Goal: Task Accomplishment & Management: Complete application form

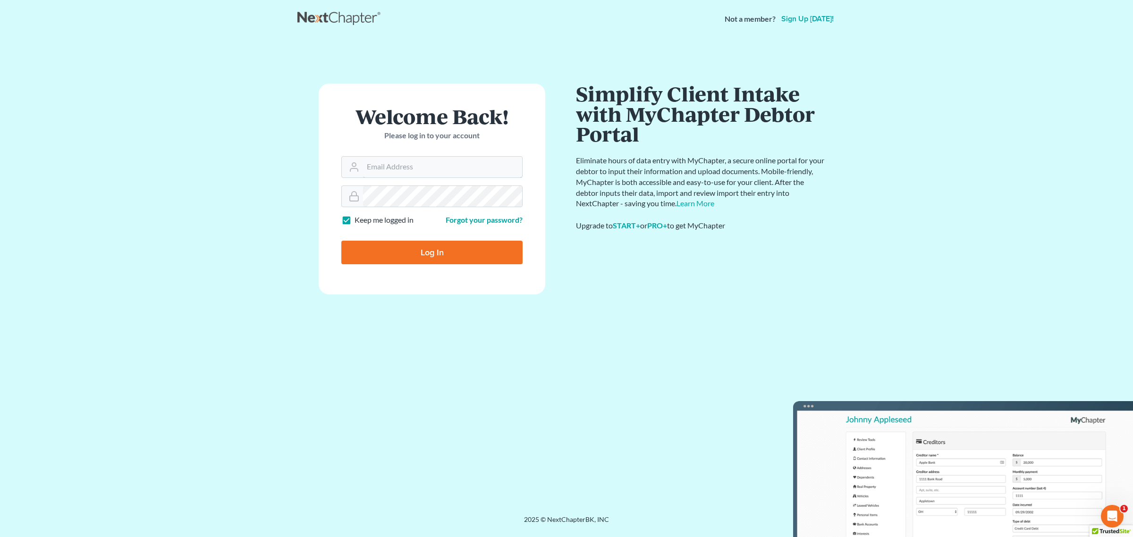
type input "[PERSON_NAME][EMAIL_ADDRESS][DOMAIN_NAME]"
click at [422, 254] on input "Log In" at bounding box center [431, 253] width 181 height 24
type input "Thinking..."
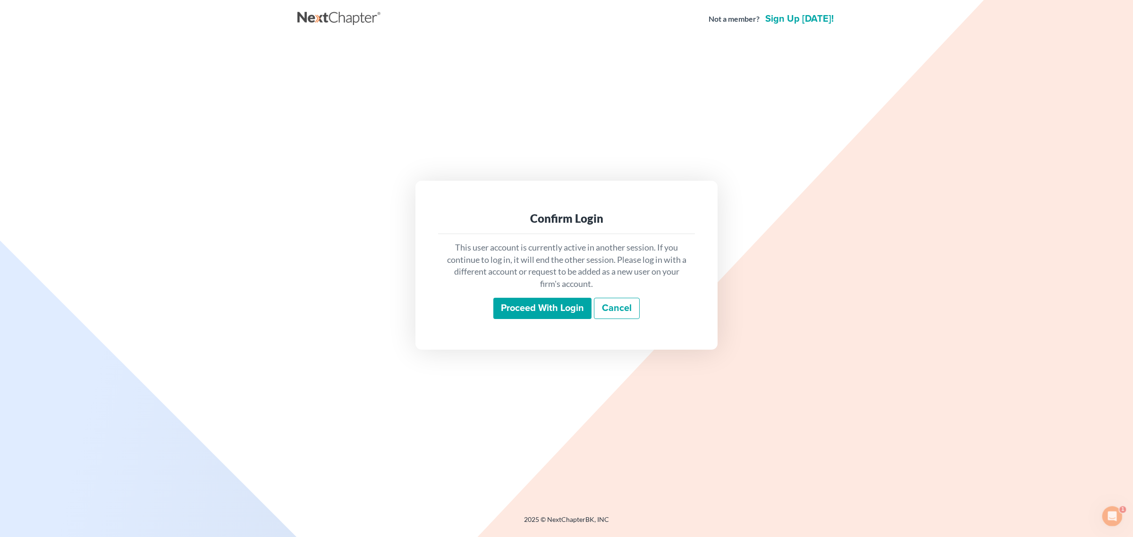
click at [540, 308] on input "Proceed with login" at bounding box center [542, 309] width 98 height 22
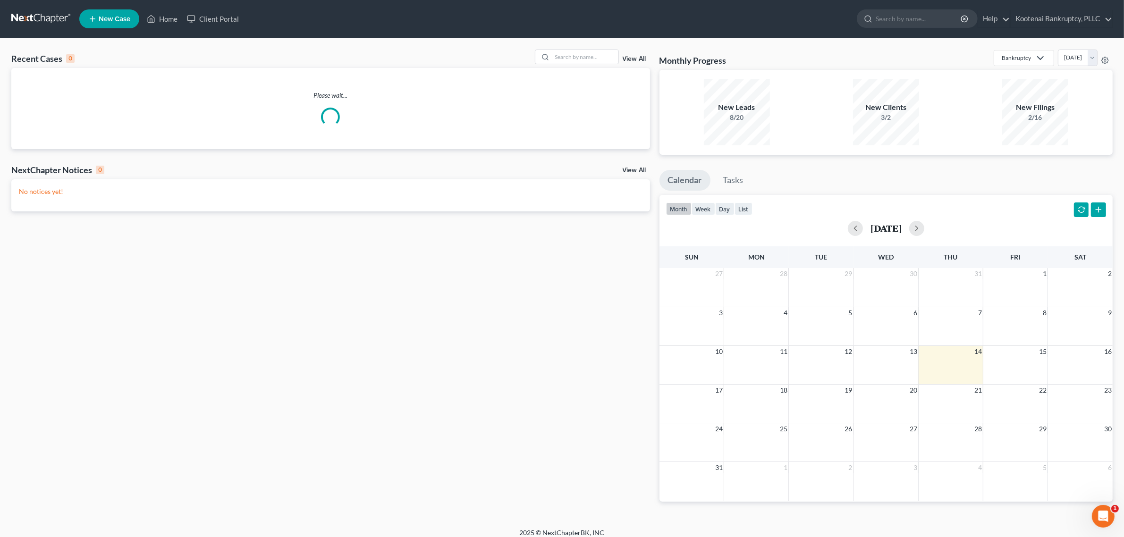
click at [119, 19] on span "New Case" at bounding box center [115, 19] width 32 height 7
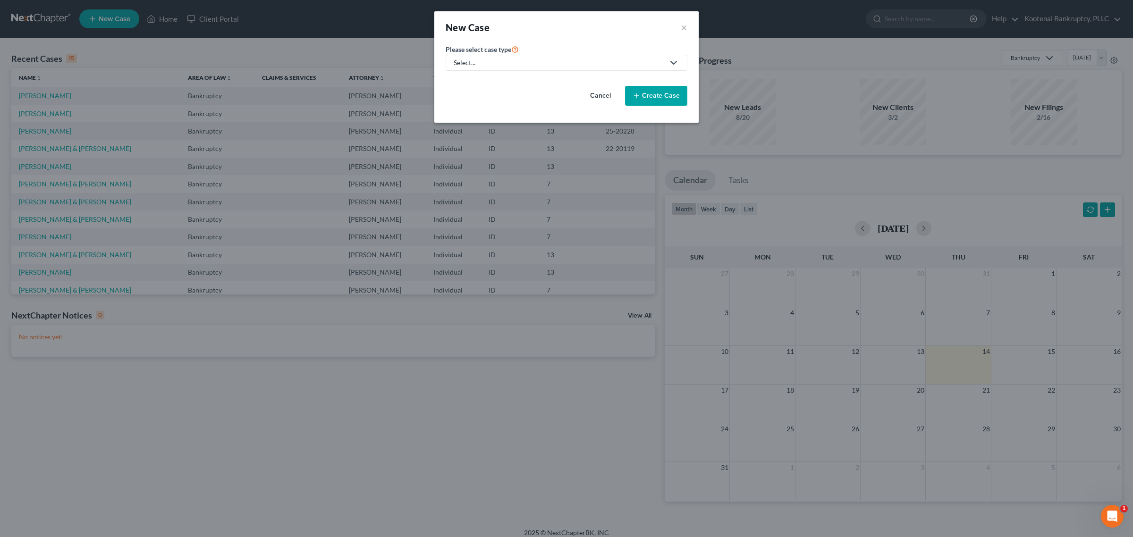
click at [614, 62] on div "Select..." at bounding box center [559, 62] width 211 height 9
drag, startPoint x: 472, startPoint y: 76, endPoint x: 489, endPoint y: 83, distance: 17.6
click at [472, 76] on link "Bankruptcy" at bounding box center [472, 82] width 52 height 15
select select "23"
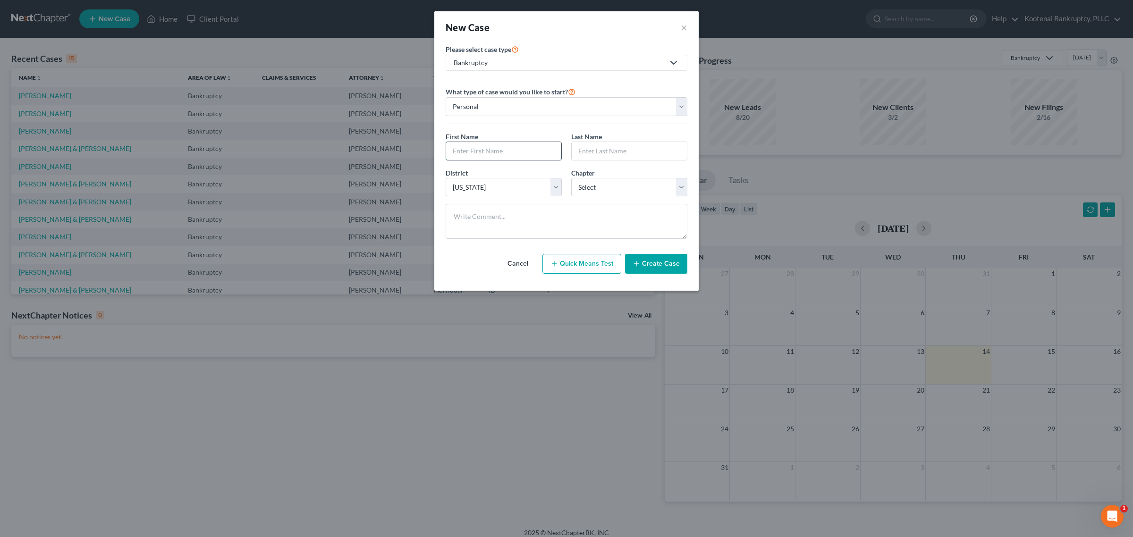
click at [537, 152] on input "text" at bounding box center [503, 151] width 115 height 18
type input "[PERSON_NAME]"
click at [589, 157] on input "text" at bounding box center [629, 151] width 115 height 18
type input "Ladke"
click at [678, 107] on select "Personal Business" at bounding box center [567, 106] width 242 height 19
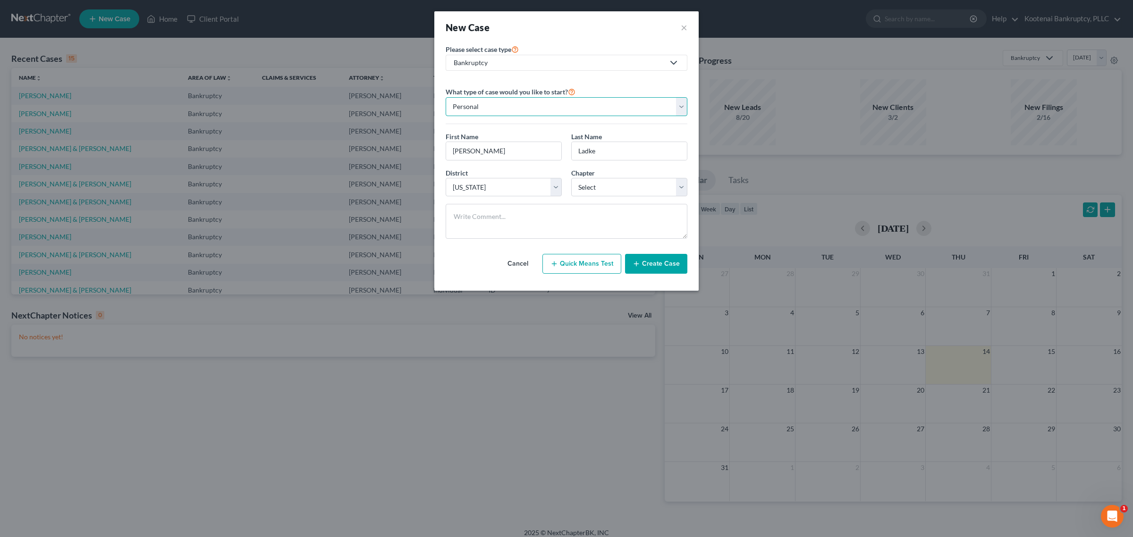
click at [678, 107] on select "Personal Business" at bounding box center [567, 106] width 242 height 19
click at [636, 197] on div "District * Select [US_STATE] - [GEOGRAPHIC_DATA] [US_STATE] - [GEOGRAPHIC_DATA]…" at bounding box center [566, 186] width 251 height 36
click at [676, 186] on select "Select 7 11 12 13" at bounding box center [629, 187] width 116 height 19
select select "0"
click at [571, 178] on select "Select 7 11 12 13" at bounding box center [629, 187] width 116 height 19
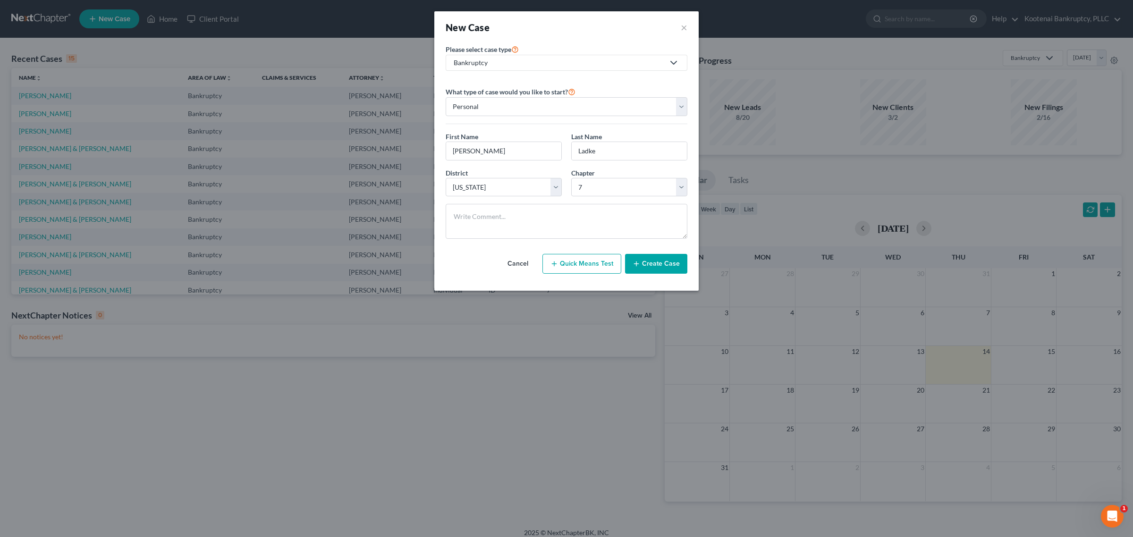
click at [666, 259] on button "Create Case" at bounding box center [656, 264] width 62 height 20
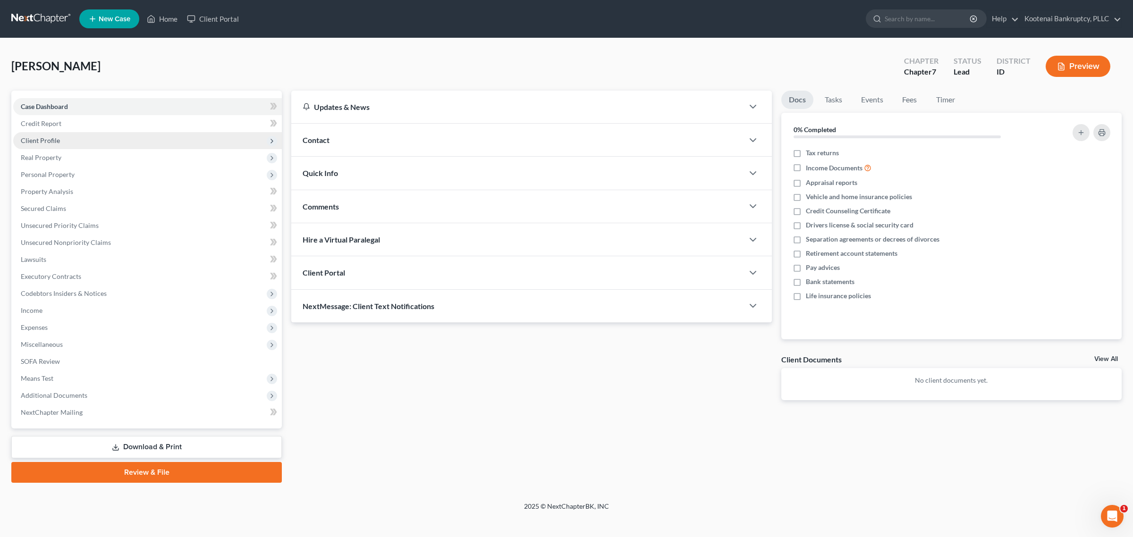
click at [92, 134] on span "Client Profile" at bounding box center [147, 140] width 269 height 17
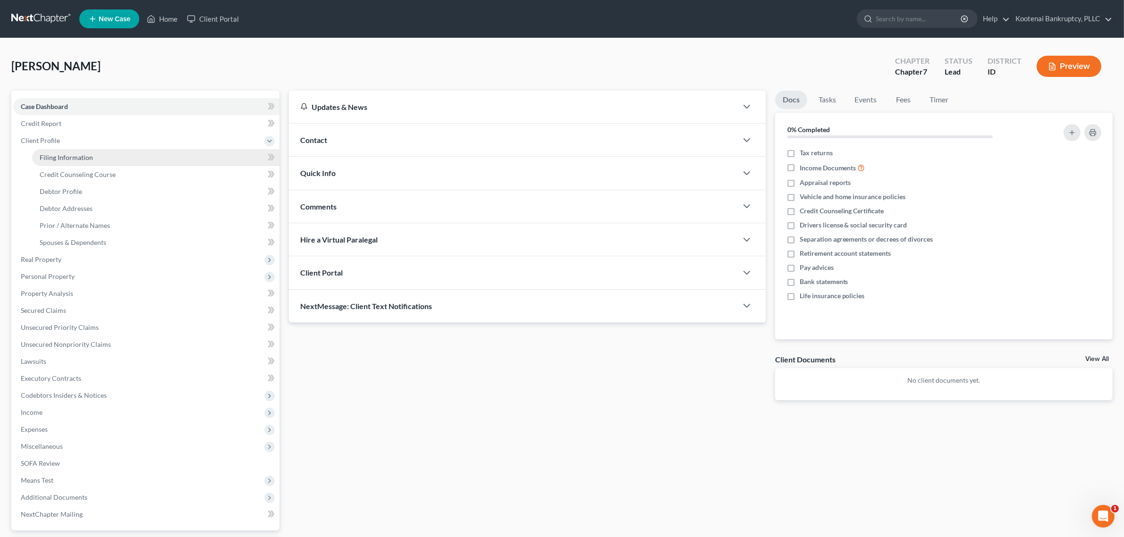
click at [109, 156] on link "Filing Information" at bounding box center [155, 157] width 247 height 17
select select "1"
select select "0"
select select "23"
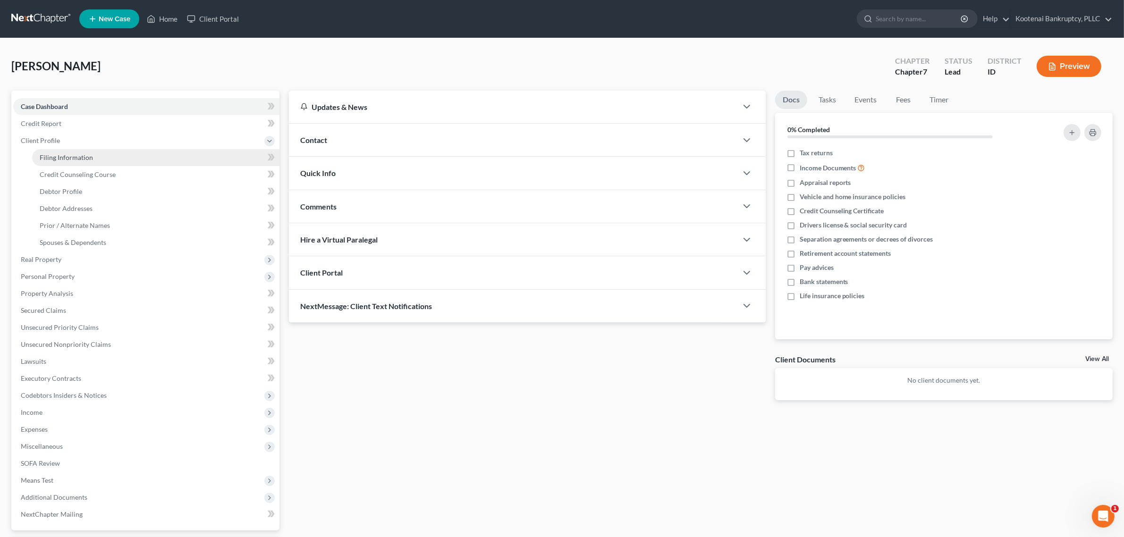
select select "13"
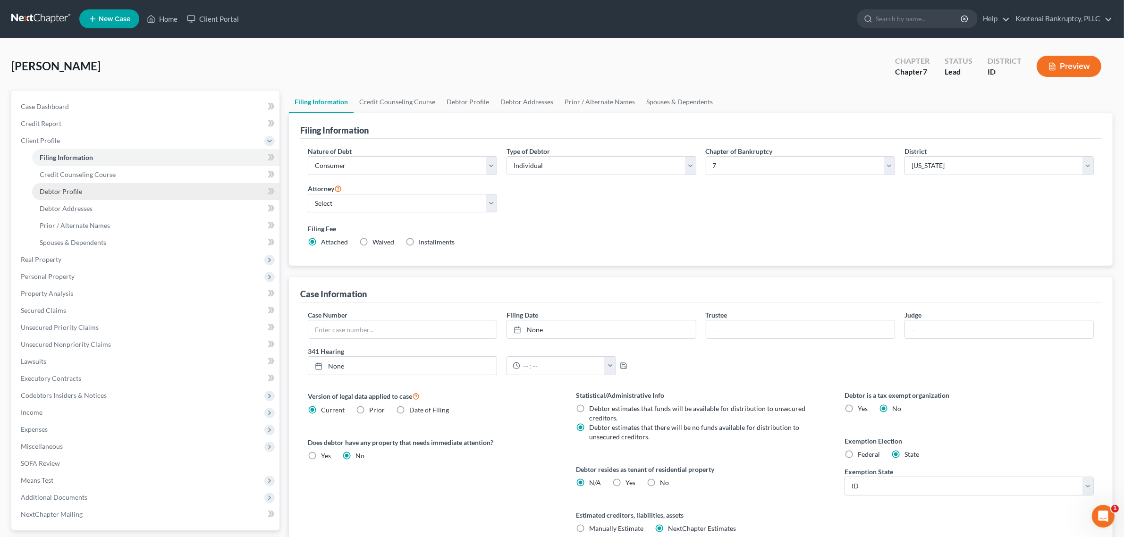
click at [98, 190] on link "Debtor Profile" at bounding box center [155, 191] width 247 height 17
select select "0"
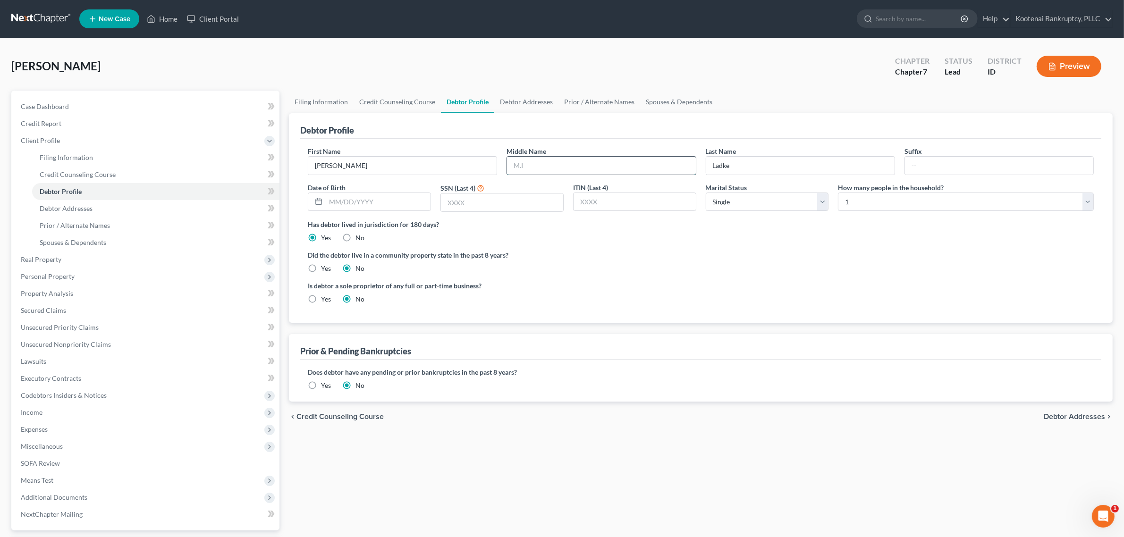
click at [546, 168] on input "text" at bounding box center [601, 166] width 188 height 18
type input "A"
click at [366, 200] on input "text" at bounding box center [378, 202] width 105 height 18
type input "[DATE]"
click at [463, 199] on input "text" at bounding box center [502, 203] width 122 height 18
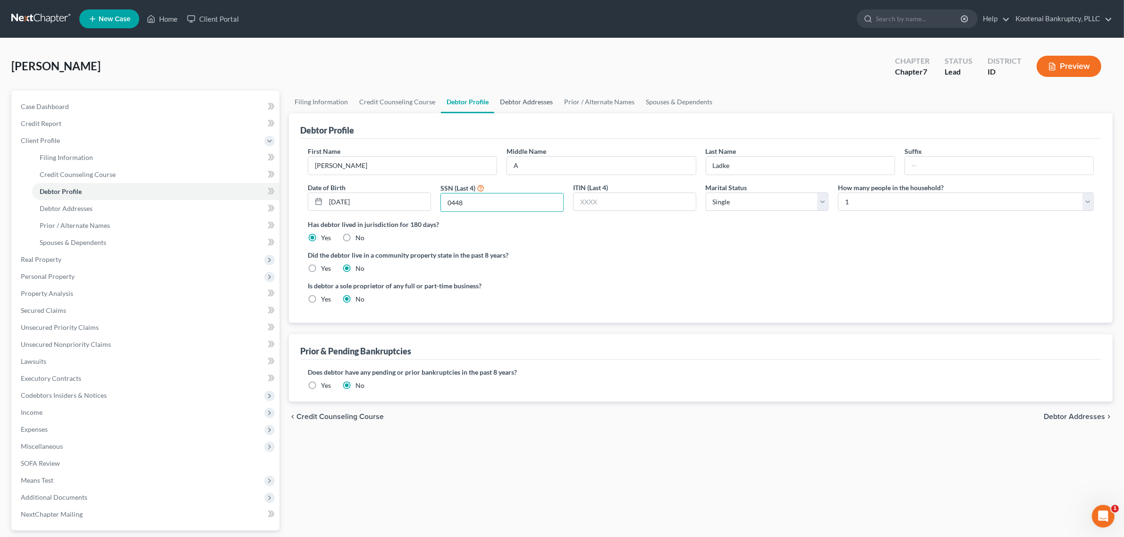
type input "0448"
click at [541, 105] on link "Debtor Addresses" at bounding box center [526, 102] width 64 height 23
select select "0"
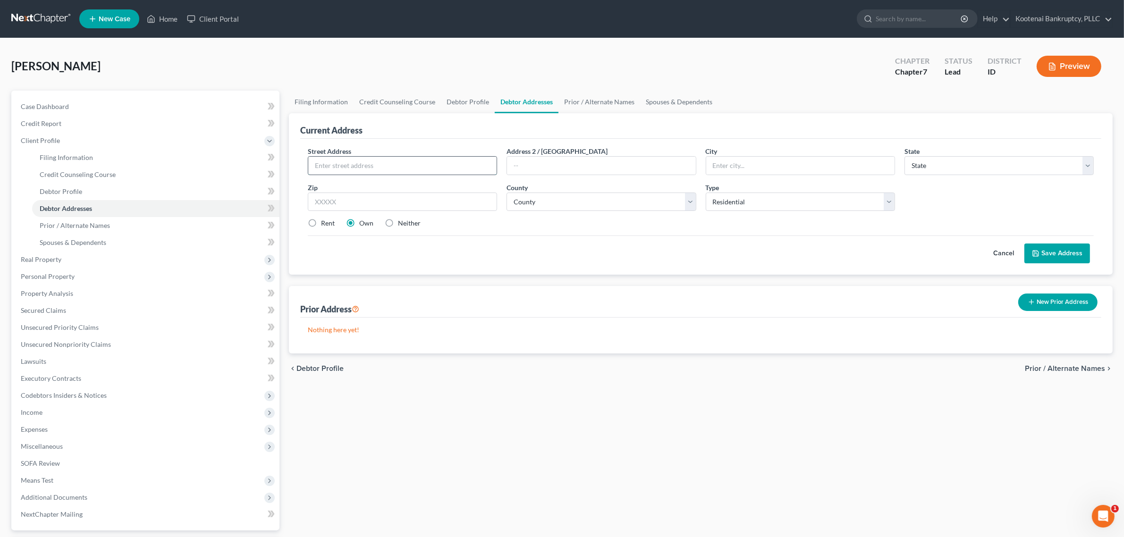
click at [404, 163] on input "text" at bounding box center [402, 166] width 188 height 18
type input "[STREET_ADDRESS][PERSON_NAME]"
type input "Post Falls"
select select "13"
type input "83854"
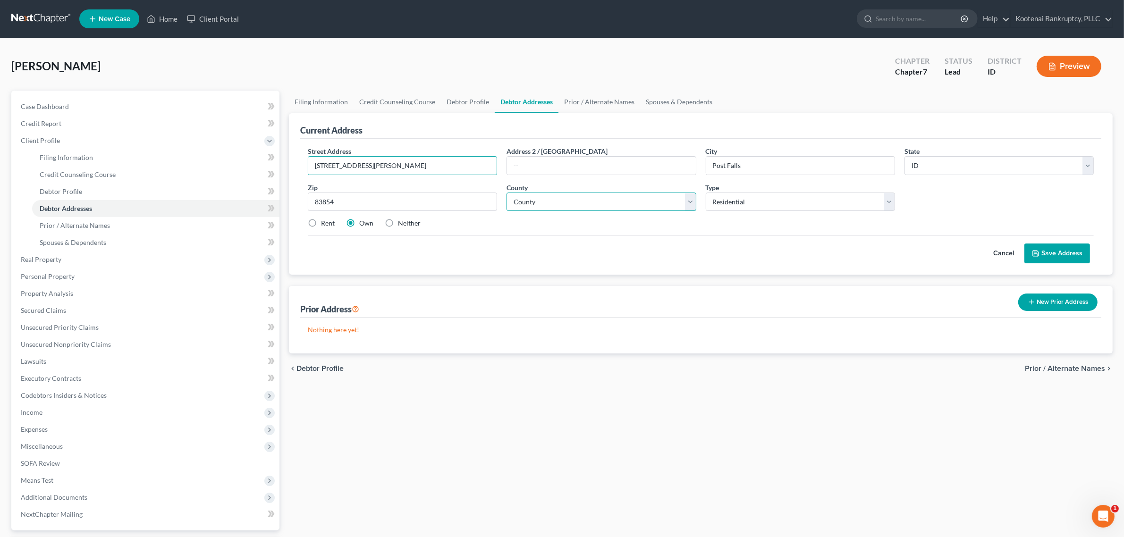
click at [629, 199] on select "County [GEOGRAPHIC_DATA] [GEOGRAPHIC_DATA] [GEOGRAPHIC_DATA] [GEOGRAPHIC_DATA] …" at bounding box center [600, 202] width 189 height 19
select select "27"
click at [506, 193] on select "County [GEOGRAPHIC_DATA] [GEOGRAPHIC_DATA] [GEOGRAPHIC_DATA] [GEOGRAPHIC_DATA] …" at bounding box center [600, 202] width 189 height 19
click at [328, 223] on label "Rent" at bounding box center [328, 223] width 14 height 9
click at [328, 223] on input "Rent" at bounding box center [328, 222] width 6 height 6
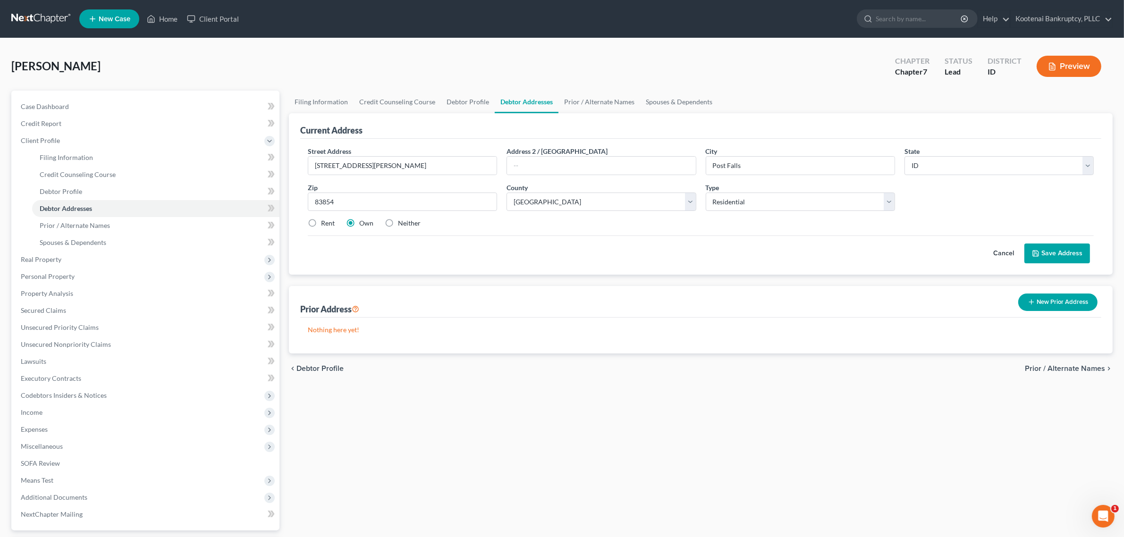
radio input "true"
click at [1047, 253] on button "Save Address" at bounding box center [1057, 254] width 66 height 20
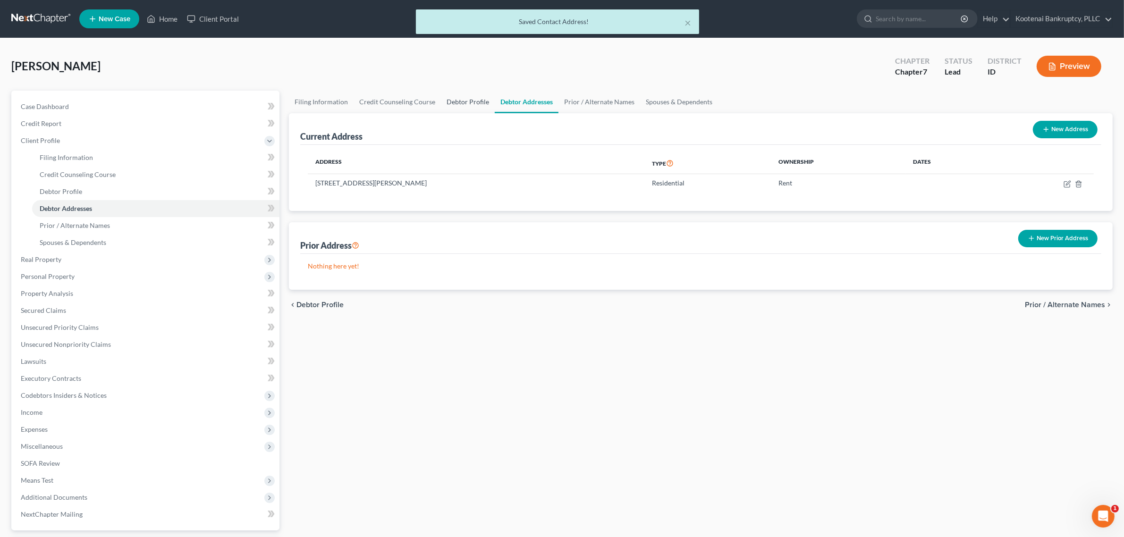
click at [468, 93] on link "Debtor Profile" at bounding box center [468, 102] width 54 height 23
select select "0"
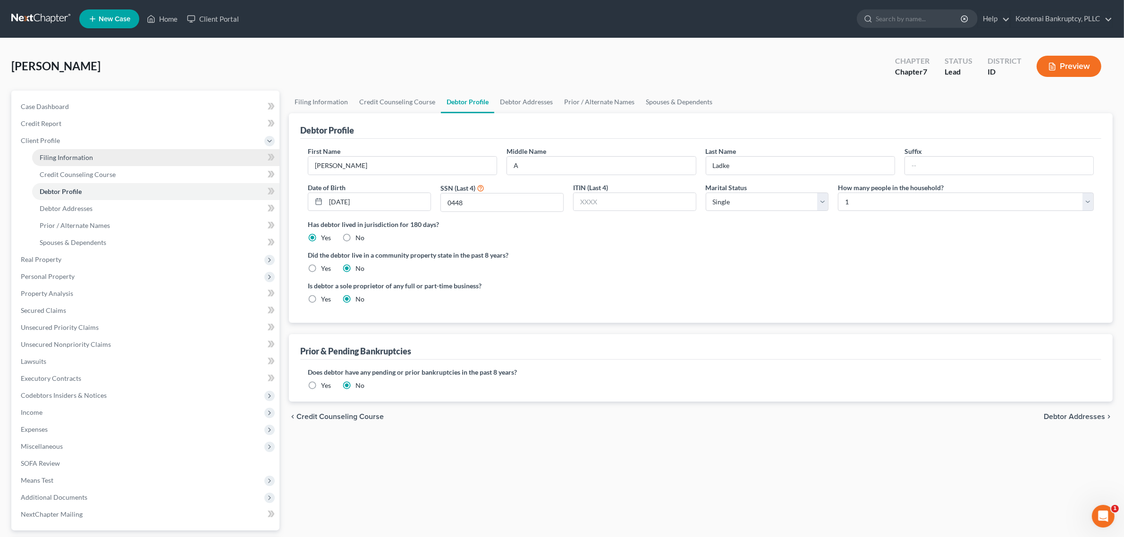
click at [111, 159] on link "Filing Information" at bounding box center [155, 157] width 247 height 17
select select "1"
select select "0"
select select "23"
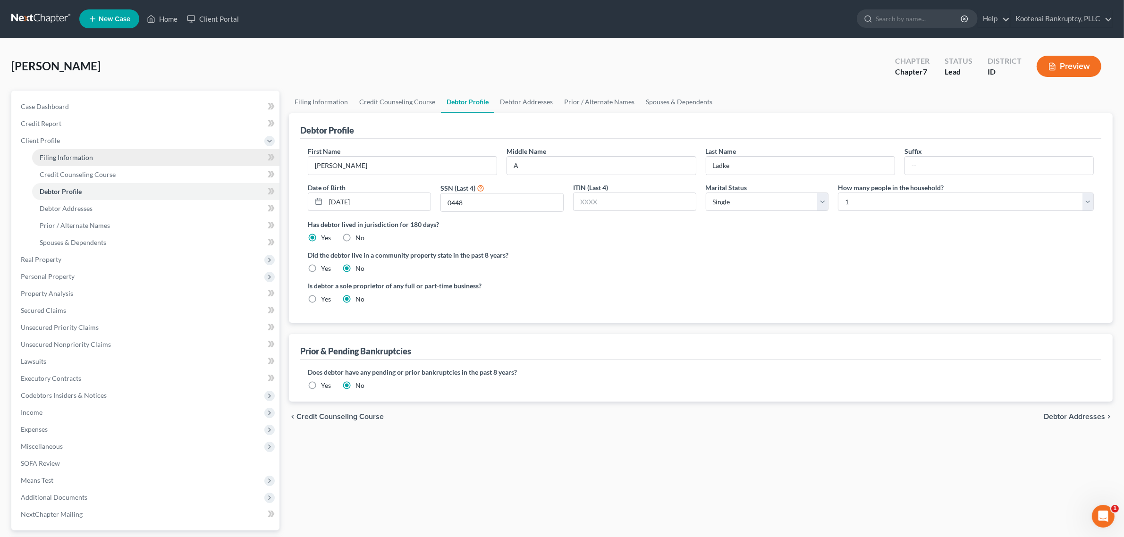
select select "0"
select select "13"
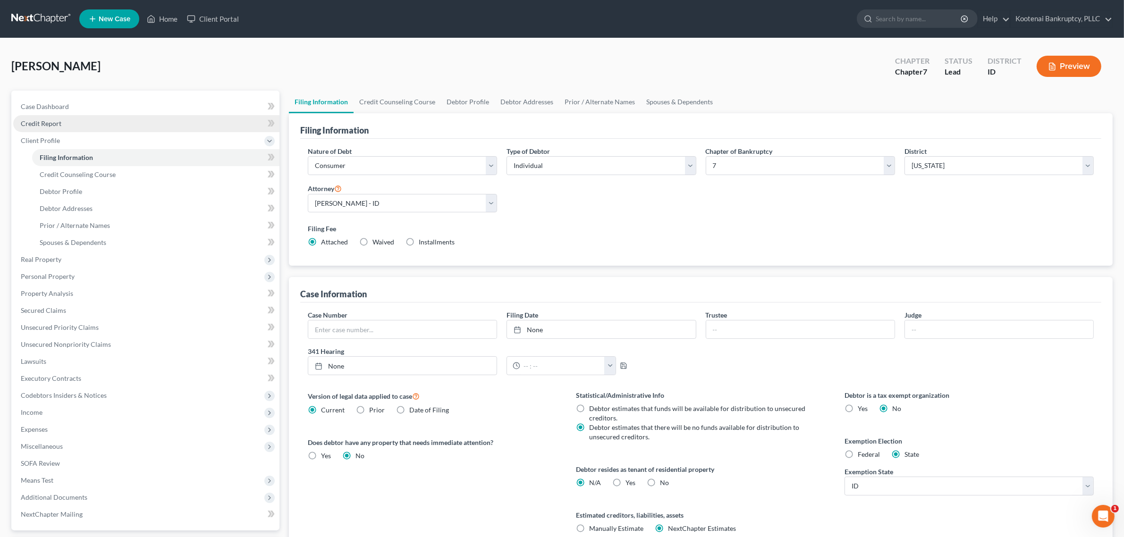
click at [111, 121] on link "Credit Report" at bounding box center [146, 123] width 266 height 17
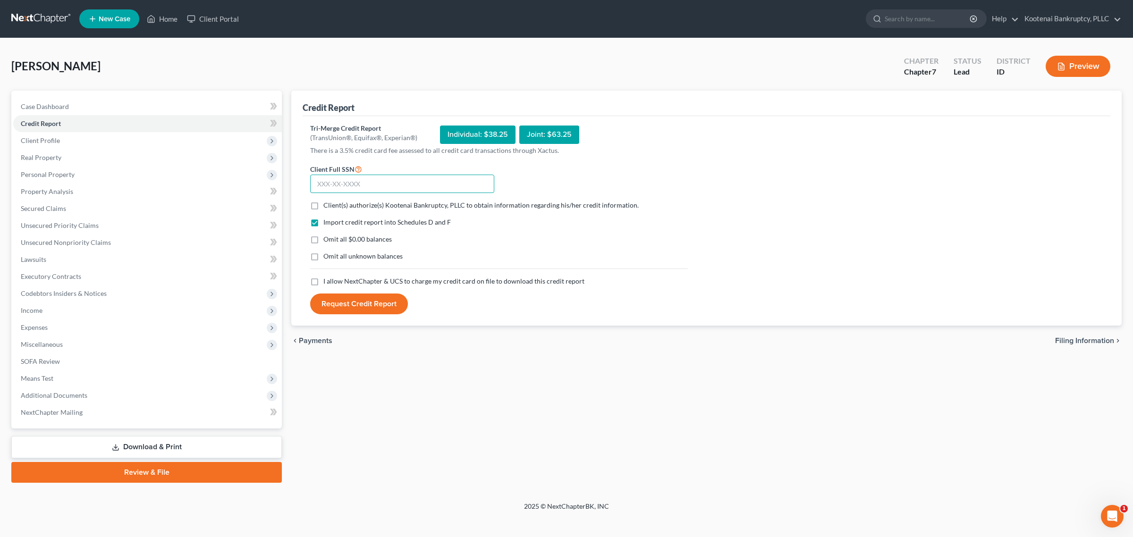
click at [341, 189] on input "text" at bounding box center [402, 184] width 184 height 19
type input "519-17-0449"
click at [323, 202] on label "Client(s) authorize(s) Kootenai Bankruptcy, PLLC to obtain information regardin…" at bounding box center [480, 205] width 315 height 9
click at [327, 202] on input "Client(s) authorize(s) Kootenai Bankruptcy, PLLC to obtain information regardin…" at bounding box center [330, 204] width 6 height 6
checkbox input "true"
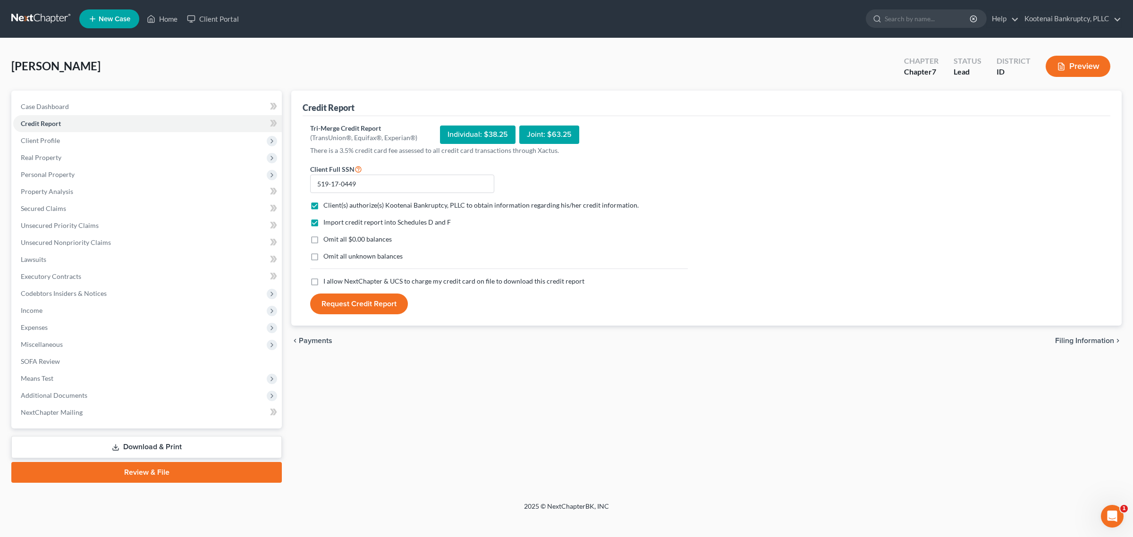
click at [323, 282] on label "I allow NextChapter & UCS to charge my credit card on file to download this cre…" at bounding box center [453, 281] width 261 height 9
click at [327, 282] on input "I allow NextChapter & UCS to charge my credit card on file to download this cre…" at bounding box center [330, 280] width 6 height 6
checkbox input "true"
click at [391, 301] on button "Request Credit Report" at bounding box center [359, 304] width 98 height 21
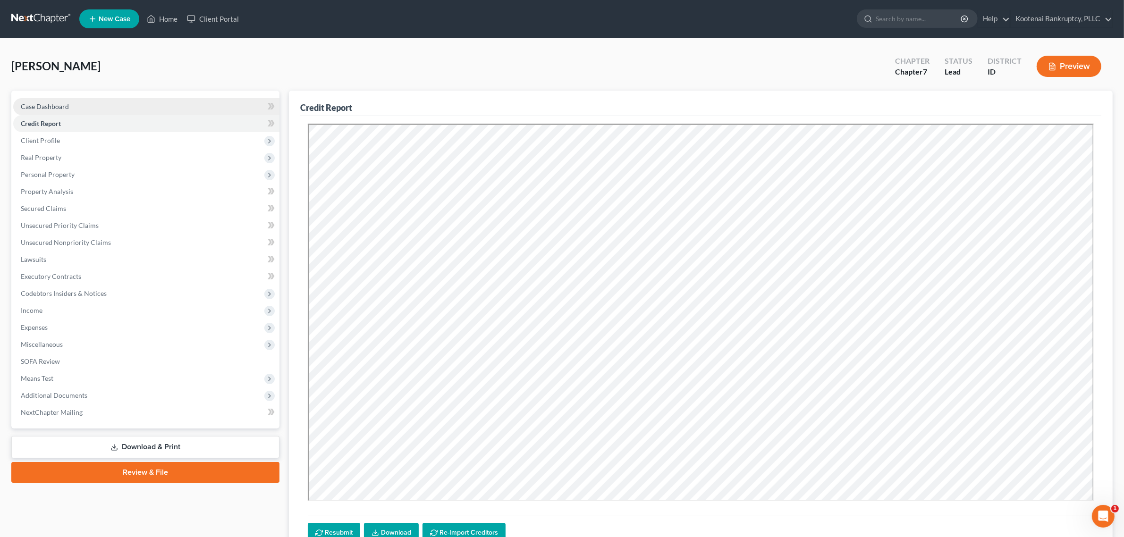
click at [65, 110] on link "Case Dashboard" at bounding box center [146, 106] width 266 height 17
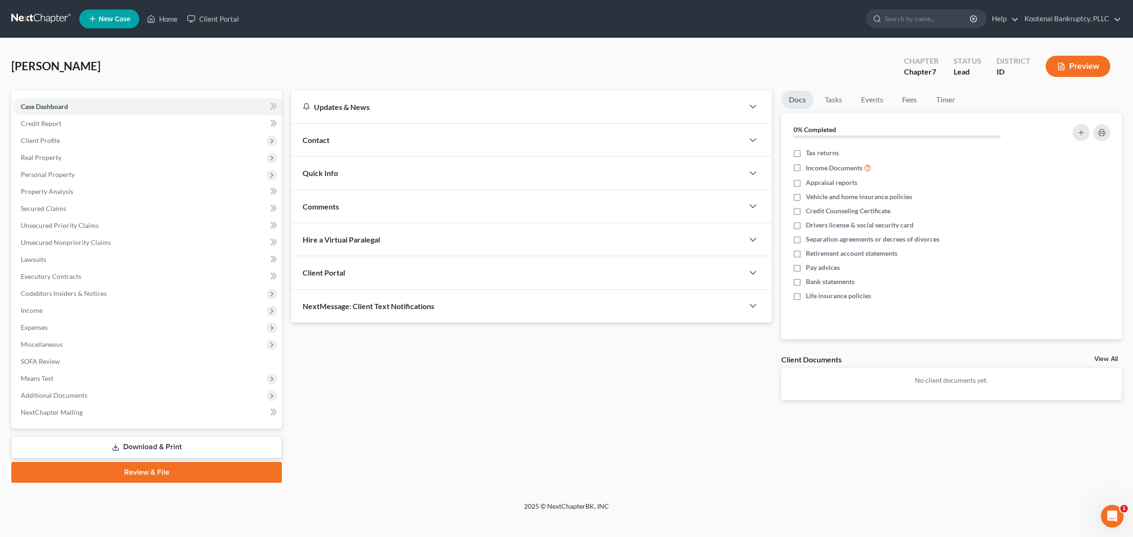
click at [523, 273] on div "Client Portal" at bounding box center [517, 272] width 452 height 33
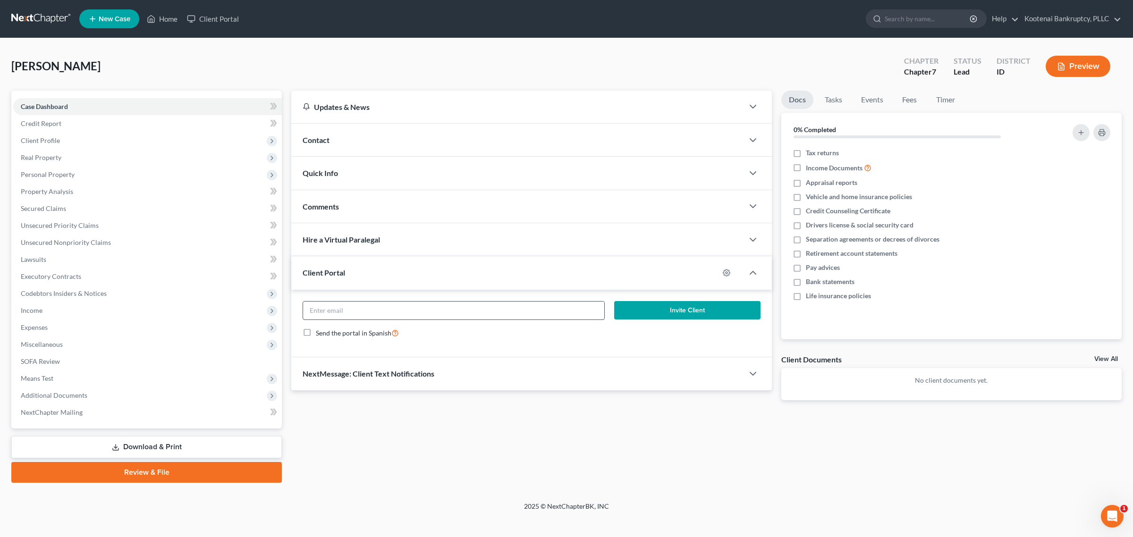
click at [499, 305] on input "email" at bounding box center [453, 311] width 301 height 18
type input "[EMAIL_ADDRESS][DOMAIN_NAME]"
click at [704, 307] on button "Invite Client" at bounding box center [687, 310] width 146 height 19
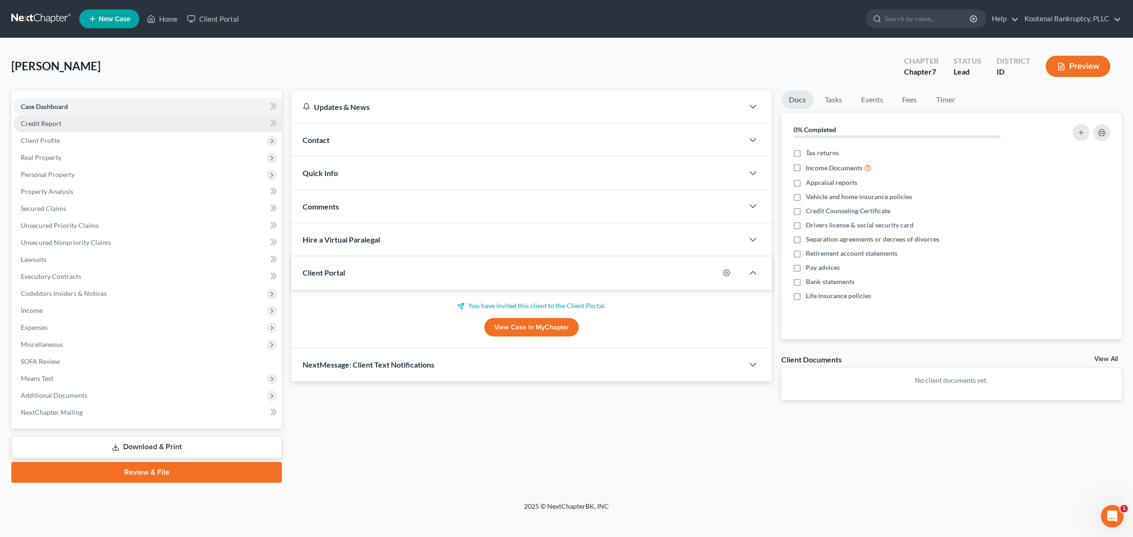
click at [102, 129] on link "Credit Report" at bounding box center [147, 123] width 269 height 17
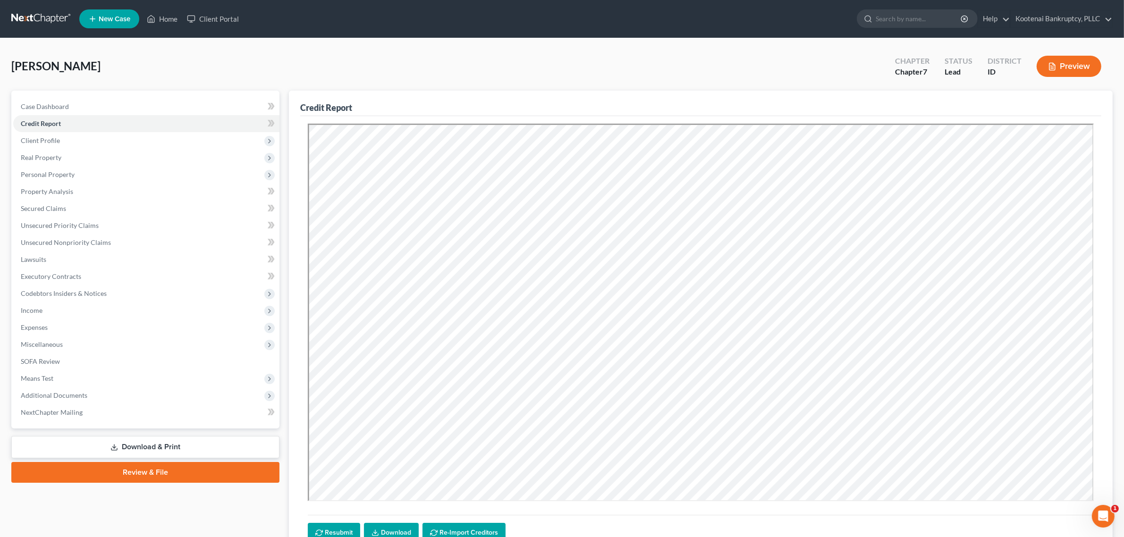
click at [393, 527] on link "Download" at bounding box center [391, 533] width 55 height 20
click at [157, 17] on link "Home" at bounding box center [162, 18] width 40 height 17
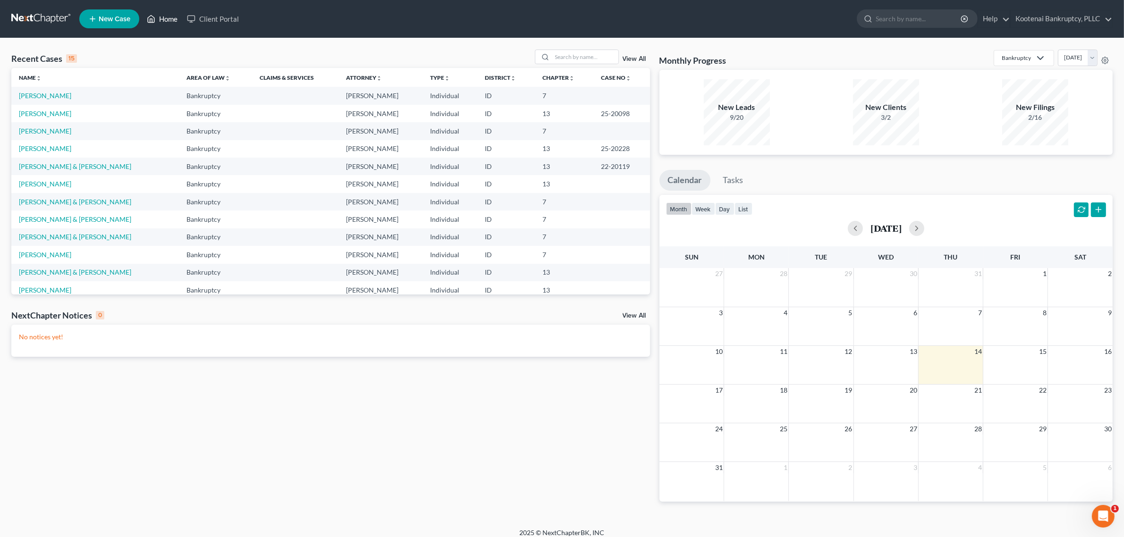
click at [158, 12] on link "Home" at bounding box center [162, 18] width 40 height 17
click at [893, 15] on input "search" at bounding box center [919, 18] width 86 height 17
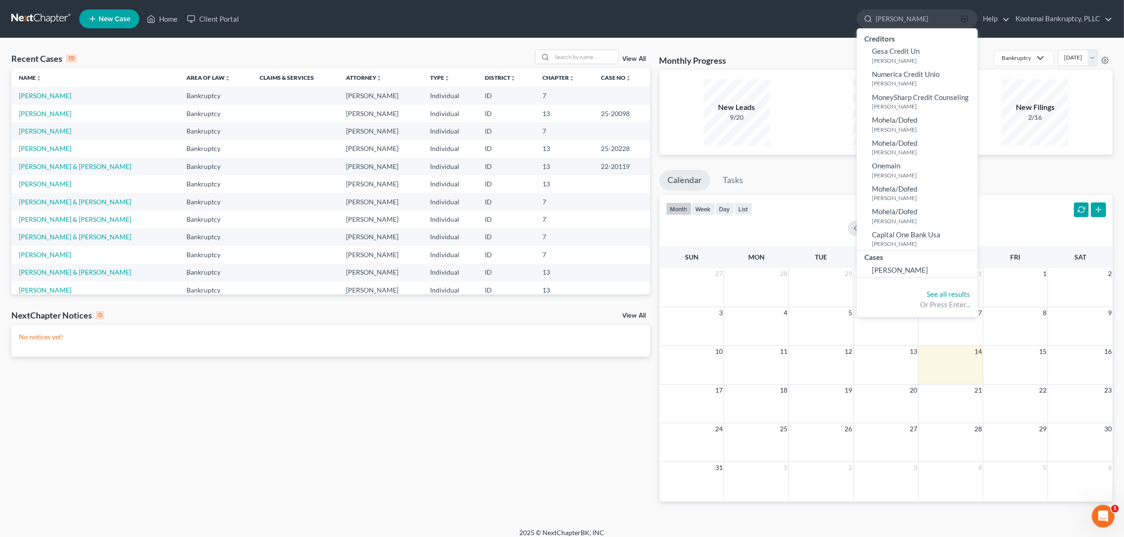
type input "[PERSON_NAME]"
click at [961, 19] on icon "button" at bounding box center [965, 19] width 8 height 8
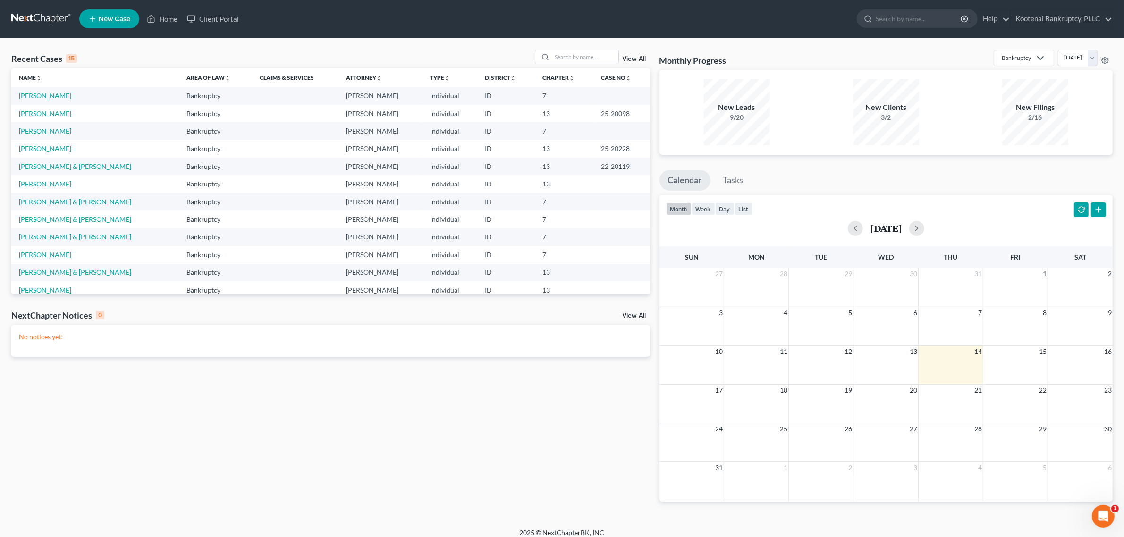
click at [593, 48] on div "Recent Cases 15 View All Name unfold_more expand_more expand_less Area of Law u…" at bounding box center [562, 283] width 1124 height 490
click at [589, 60] on input "search" at bounding box center [585, 57] width 66 height 14
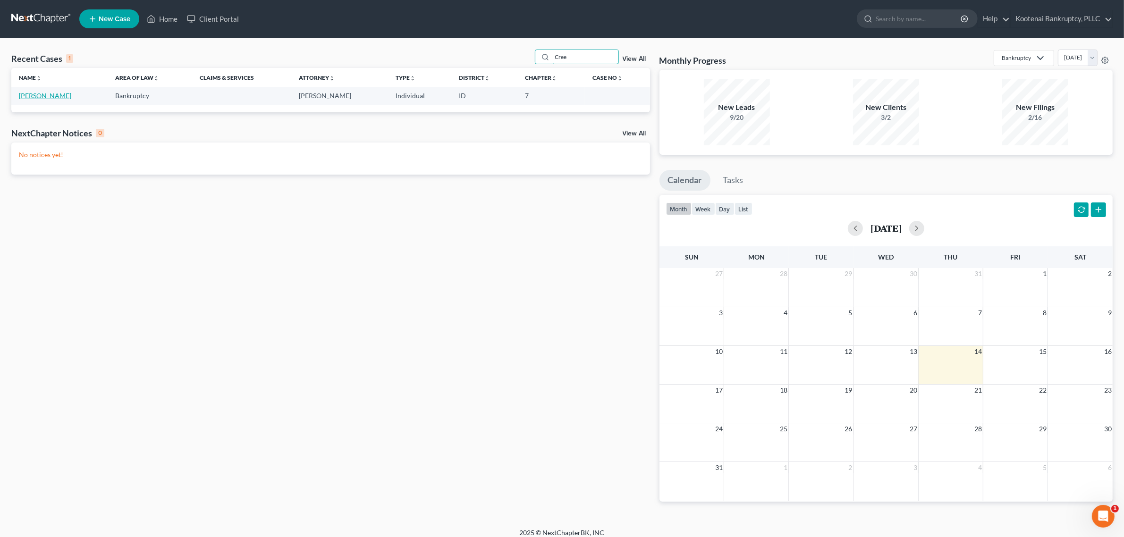
type input "Cree"
click at [55, 94] on link "[PERSON_NAME]" at bounding box center [45, 96] width 52 height 8
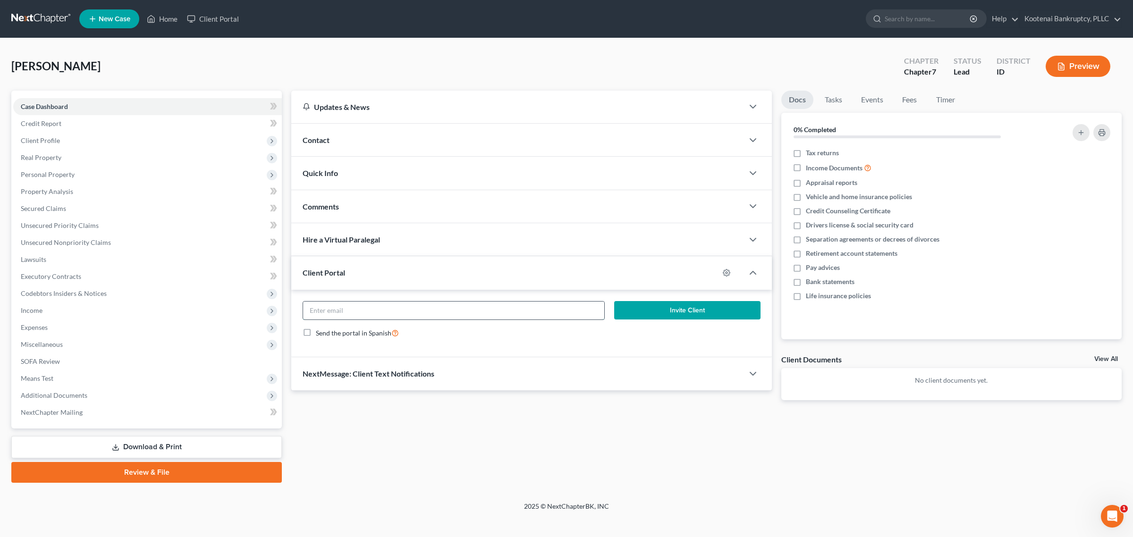
click at [382, 308] on input "email" at bounding box center [453, 311] width 301 height 18
paste input "[EMAIL_ADDRESS][DOMAIN_NAME]"
type input "[EMAIL_ADDRESS][DOMAIN_NAME]"
click at [82, 136] on span "Client Profile" at bounding box center [147, 140] width 269 height 17
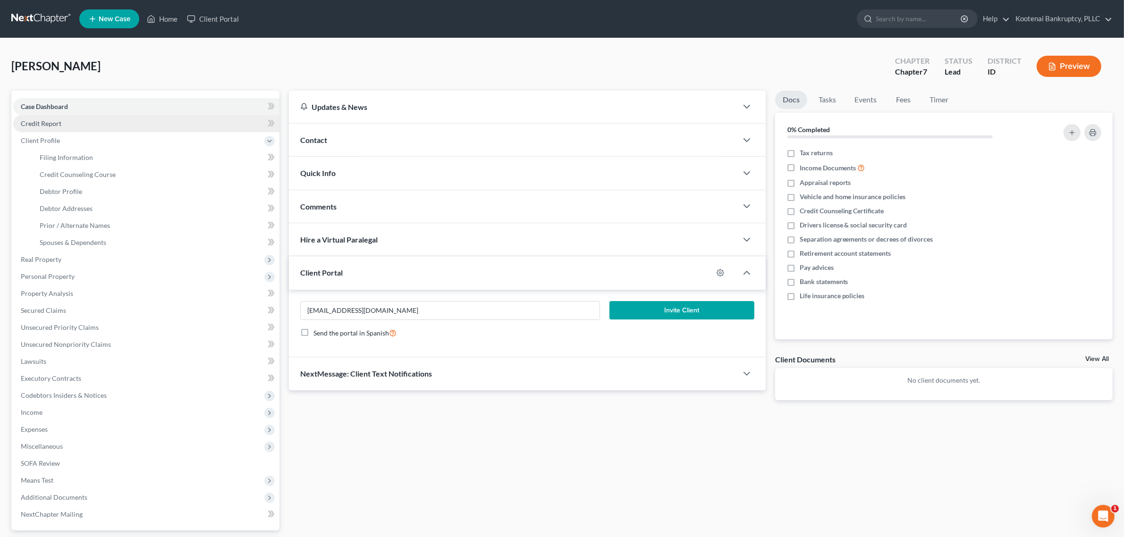
click at [76, 124] on link "Credit Report" at bounding box center [146, 123] width 266 height 17
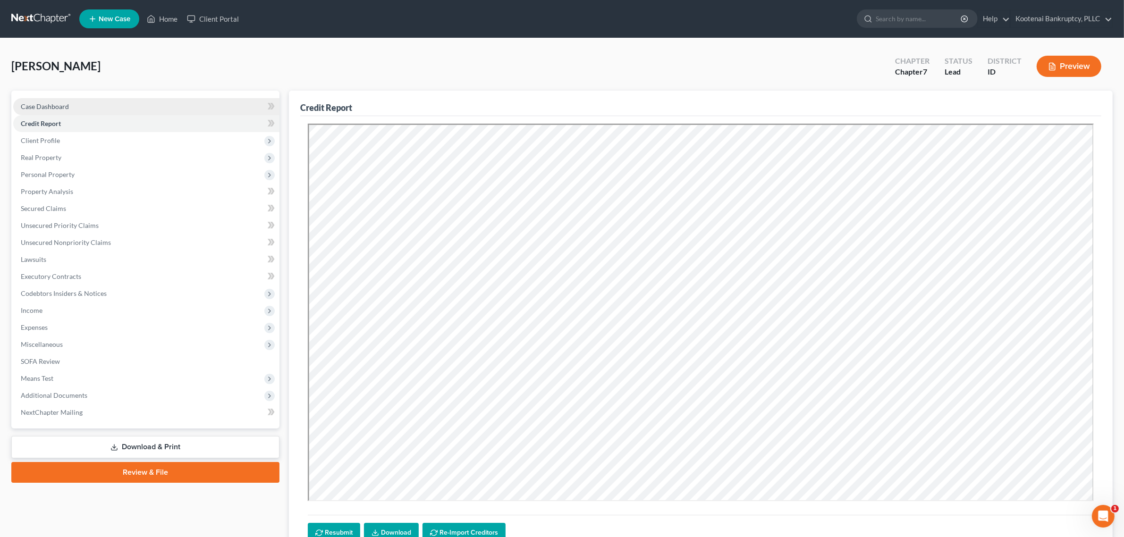
click at [55, 103] on span "Case Dashboard" at bounding box center [45, 106] width 48 height 8
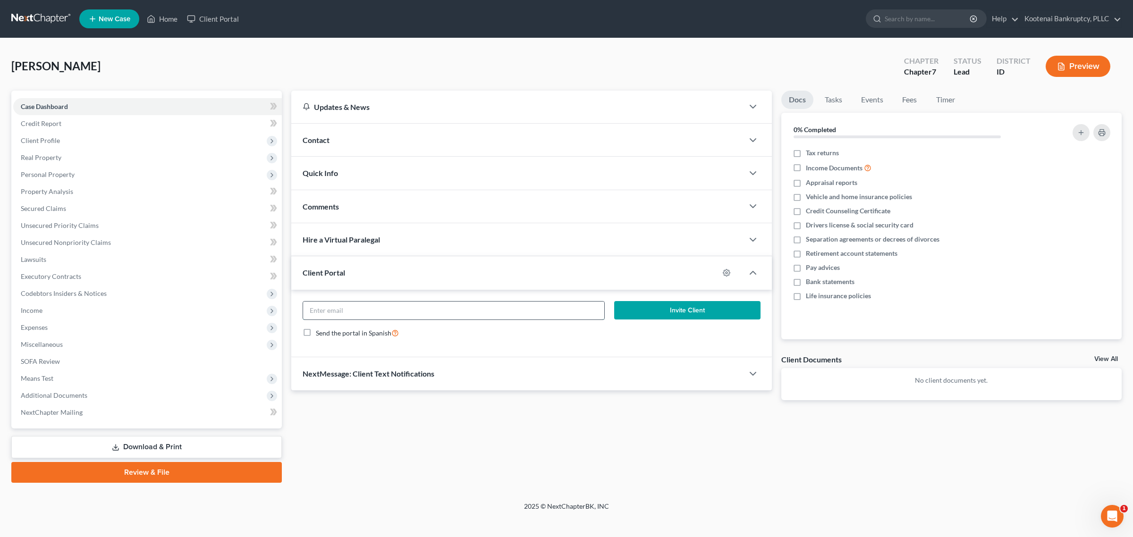
click at [407, 312] on input "email" at bounding box center [453, 311] width 301 height 18
paste input "[EMAIL_ADDRESS][DOMAIN_NAME]"
type input "[EMAIL_ADDRESS][DOMAIN_NAME]"
click at [687, 312] on button "Invite Client" at bounding box center [687, 310] width 146 height 19
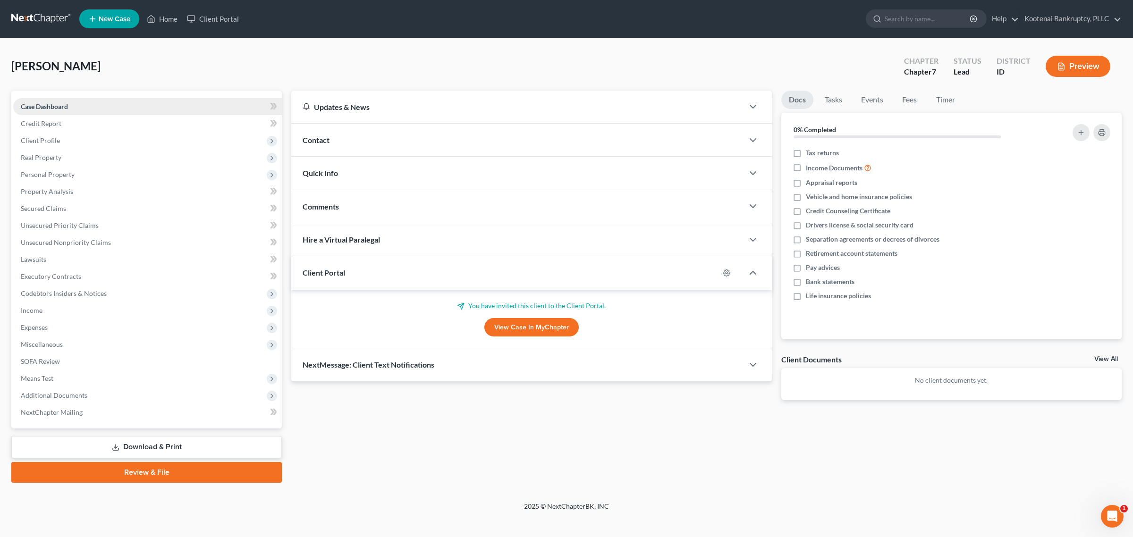
click at [152, 105] on link "Case Dashboard" at bounding box center [147, 106] width 269 height 17
click at [138, 102] on link "Case Dashboard" at bounding box center [147, 106] width 269 height 17
click at [178, 17] on link "Home" at bounding box center [162, 18] width 40 height 17
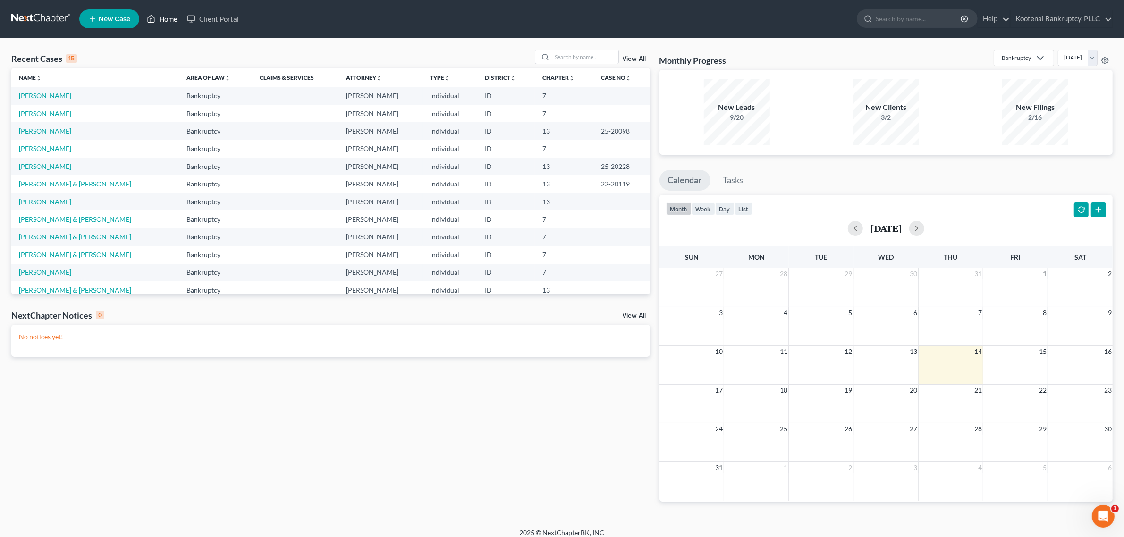
click at [174, 18] on link "Home" at bounding box center [162, 18] width 40 height 17
